Goal: Navigation & Orientation: Understand site structure

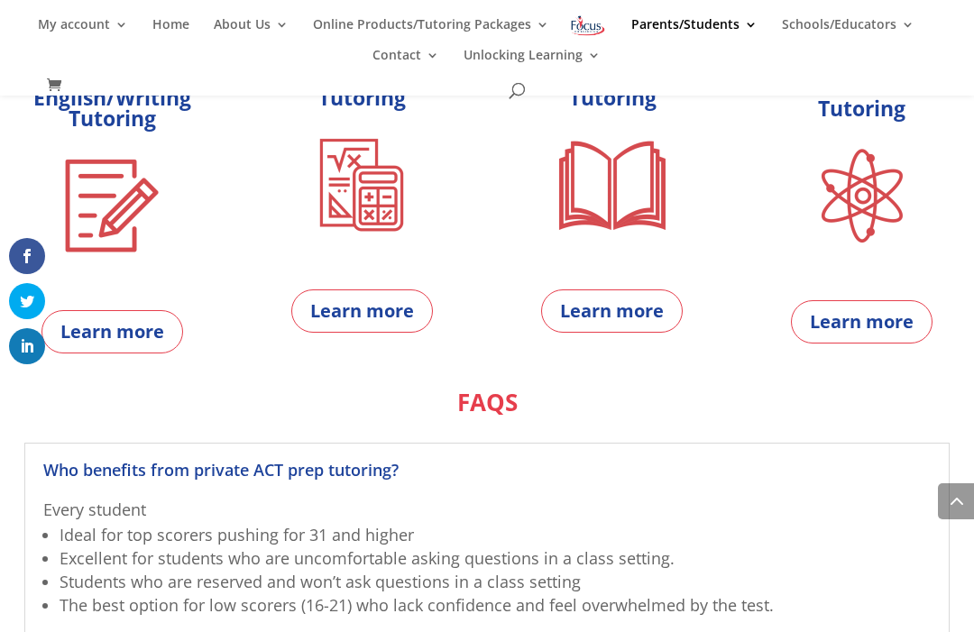
scroll to position [991, 0]
click at [400, 324] on link "Learn more" at bounding box center [362, 310] width 142 height 43
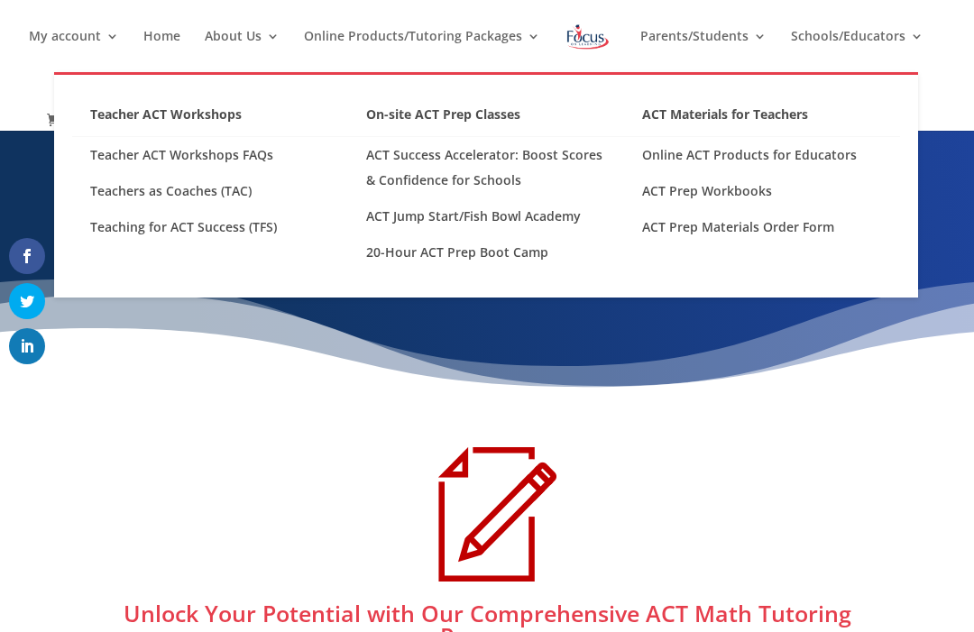
click at [179, 41] on link "Home" at bounding box center [161, 51] width 37 height 42
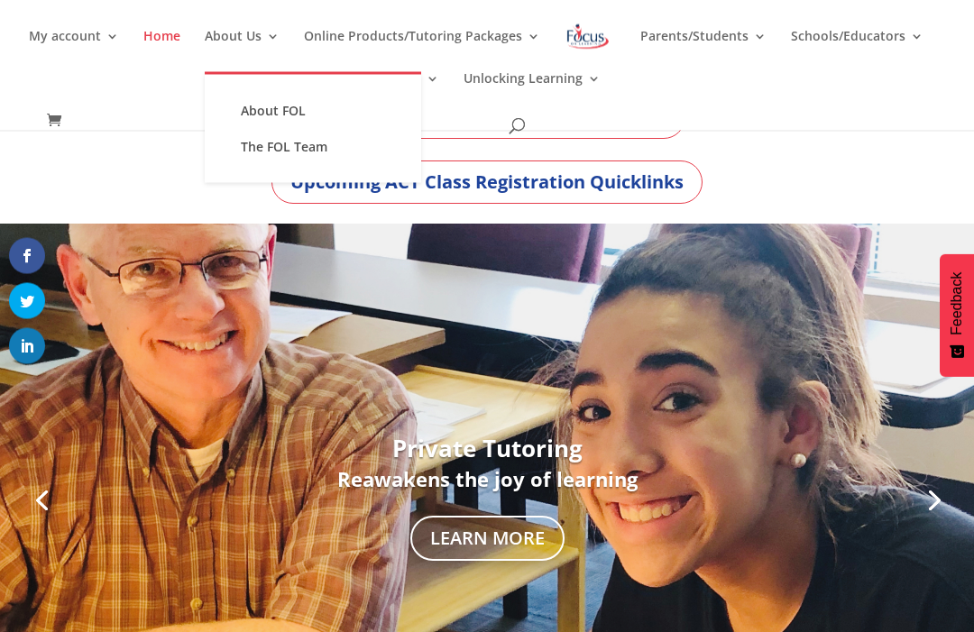
scroll to position [118, 0]
click at [270, 113] on link "About FOL" at bounding box center [313, 111] width 180 height 36
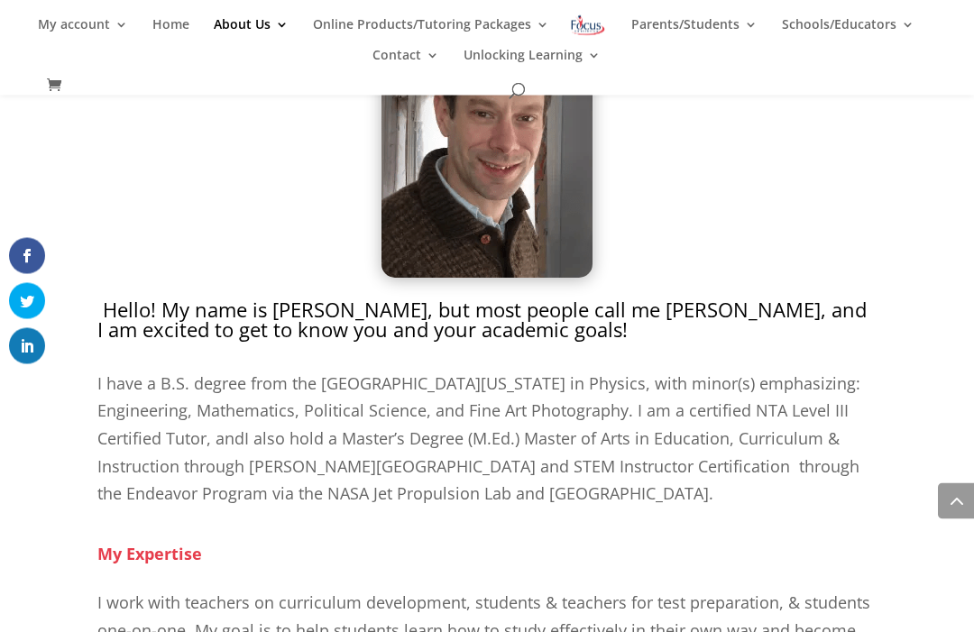
scroll to position [1216, 0]
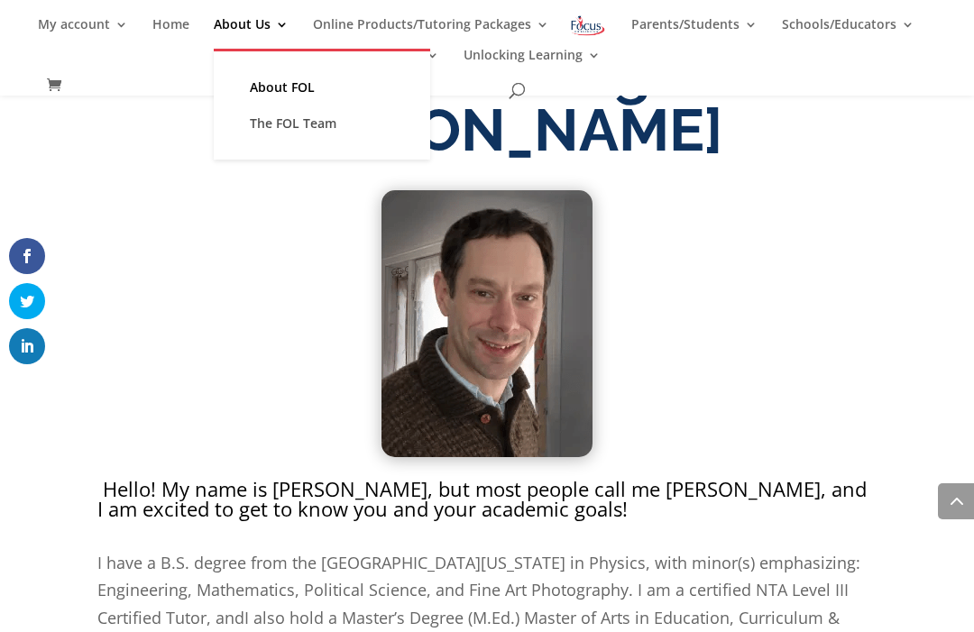
click at [282, 126] on link "The FOL Team" at bounding box center [322, 123] width 180 height 36
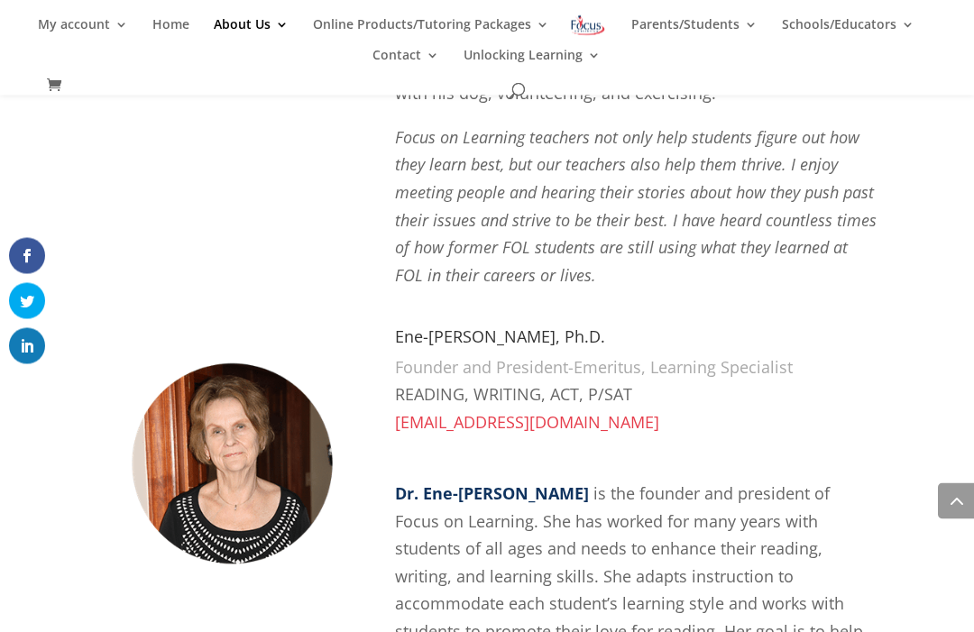
scroll to position [2083, 0]
